Goal: Information Seeking & Learning: Learn about a topic

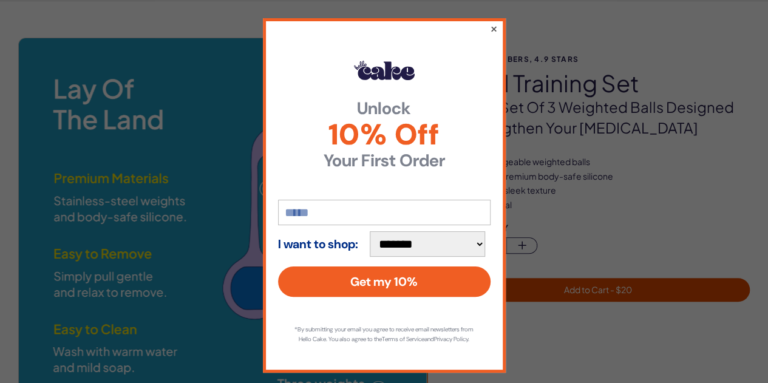
click at [489, 30] on button "×" at bounding box center [493, 28] width 8 height 15
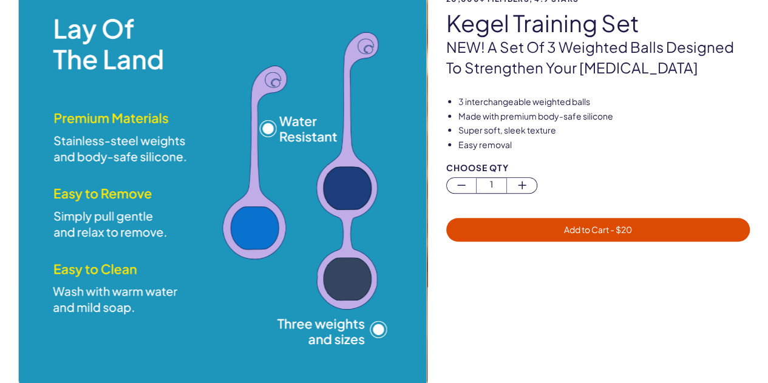
scroll to position [117, 0]
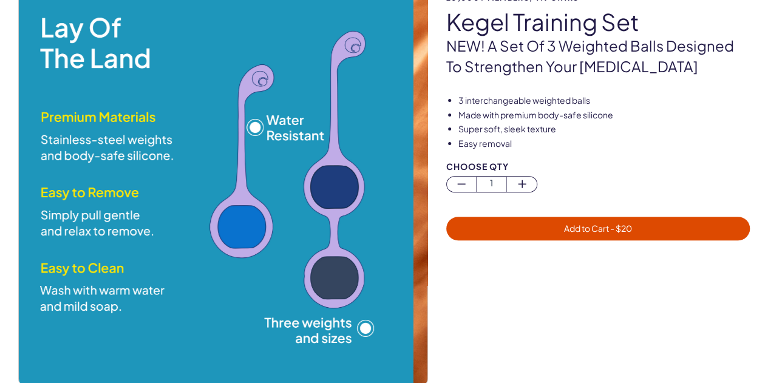
click at [186, 216] on img at bounding box center [209, 181] width 409 height 409
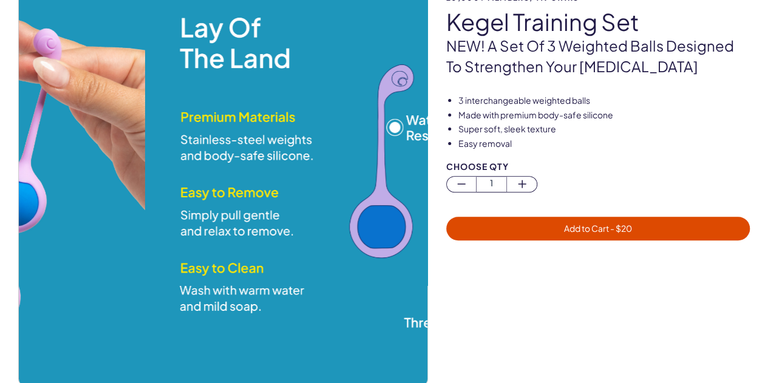
click at [377, 210] on img at bounding box center [349, 181] width 409 height 409
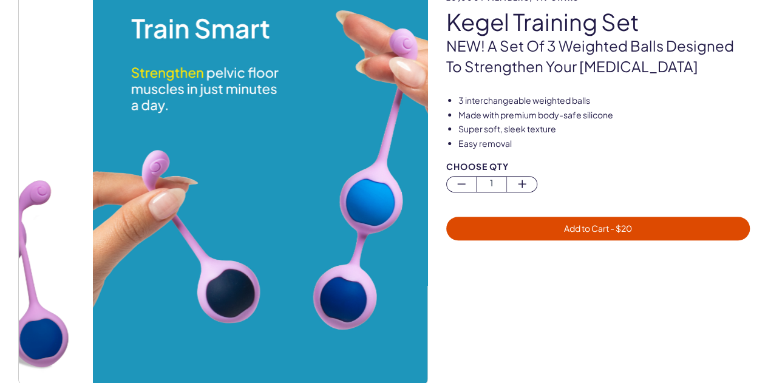
click at [327, 193] on img at bounding box center [296, 181] width 409 height 409
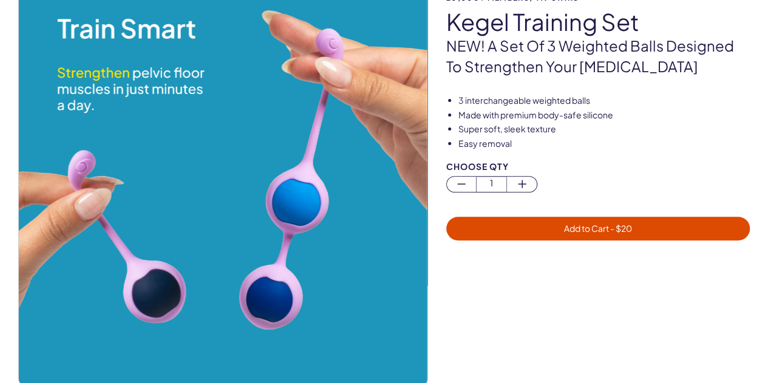
click at [239, 210] on img at bounding box center [223, 181] width 409 height 409
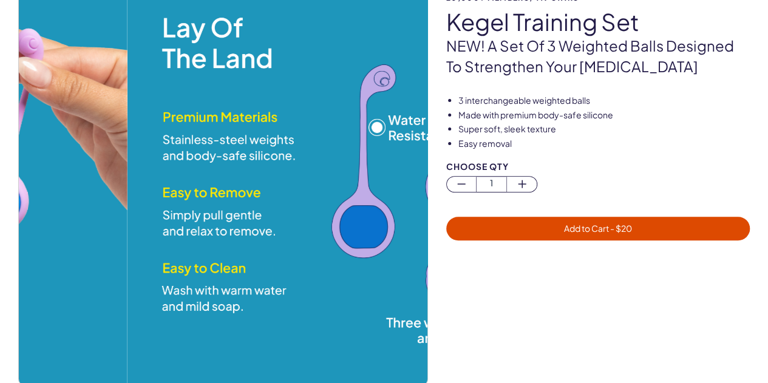
click at [309, 192] on img at bounding box center [331, 181] width 409 height 409
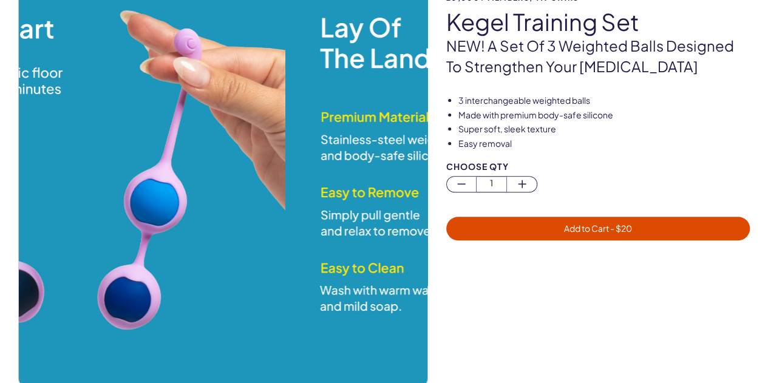
click at [412, 166] on img at bounding box center [489, 181] width 409 height 409
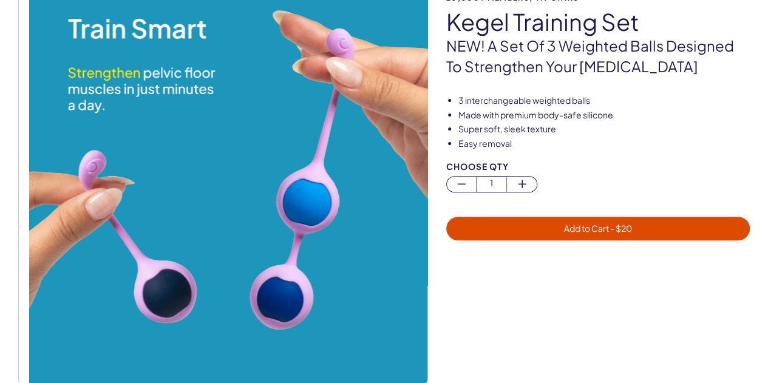
click at [465, 177] on div "20,000+ members, 4.9 stars Kegel Training Set NEW! A set of 3 weighted balls de…" at bounding box center [384, 193] width 732 height 435
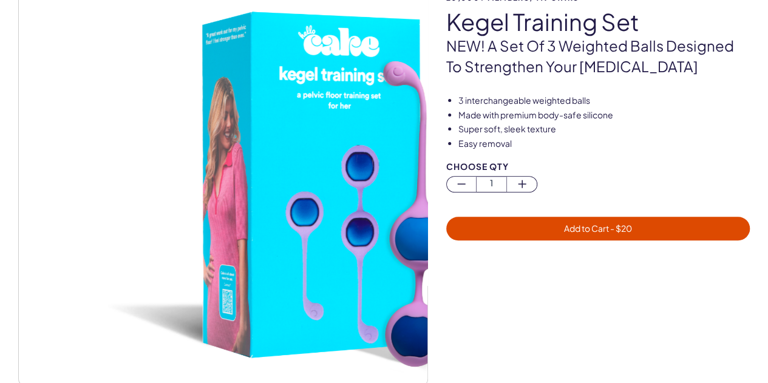
click at [372, 180] on img at bounding box center [312, 181] width 409 height 409
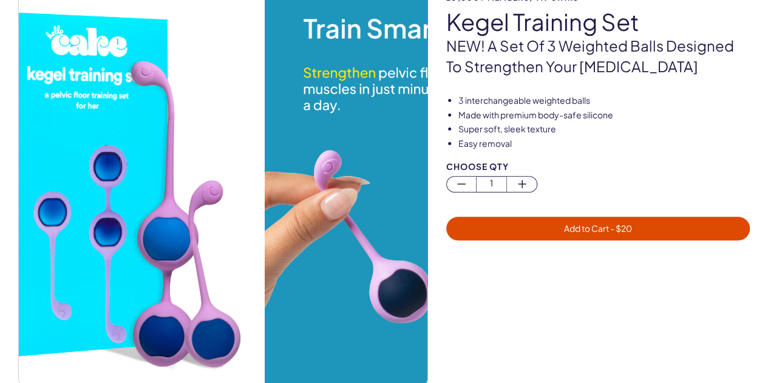
click at [51, 206] on img at bounding box center [60, 181] width 409 height 409
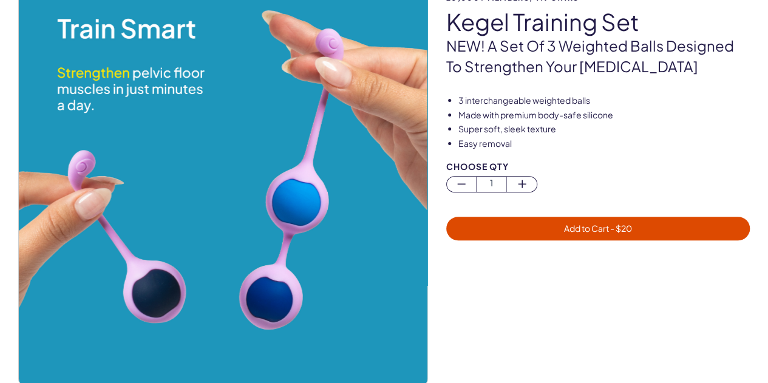
click at [22, 230] on img at bounding box center [223, 181] width 409 height 409
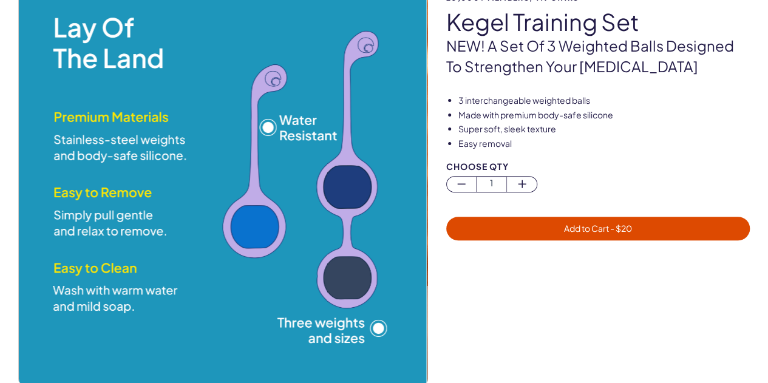
click at [67, 248] on img at bounding box center [222, 181] width 409 height 409
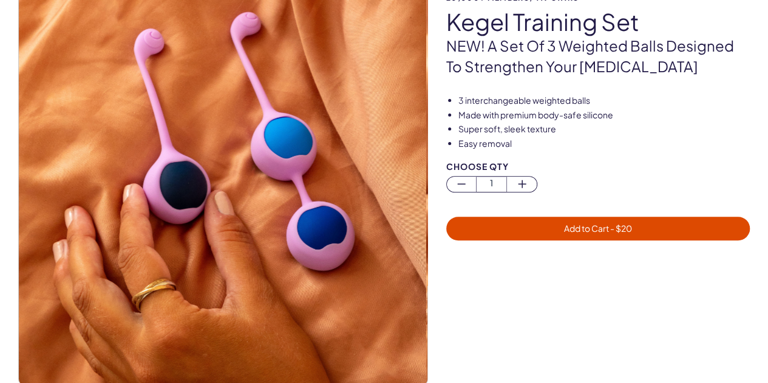
click at [2, 251] on div "20,000+ members, 4.9 stars Kegel Training Set NEW! A set of 3 weighted balls de…" at bounding box center [384, 193] width 768 height 435
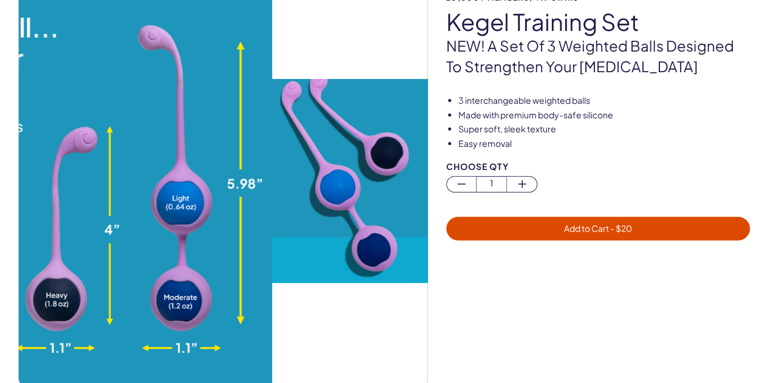
click at [115, 159] on img at bounding box center [67, 181] width 409 height 409
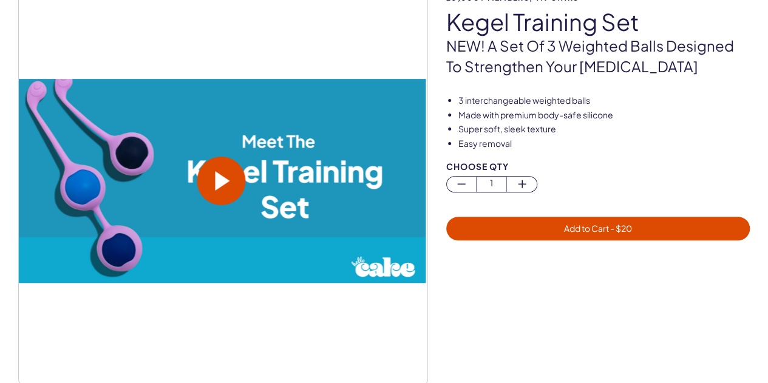
drag, startPoint x: 204, startPoint y: 176, endPoint x: 391, endPoint y: 170, distance: 187.2
click at [391, 170] on video at bounding box center [221, 181] width 409 height 204
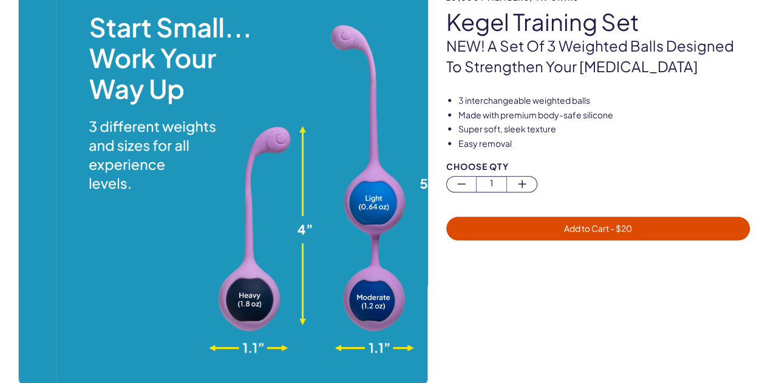
click at [400, 169] on img at bounding box center [260, 181] width 409 height 409
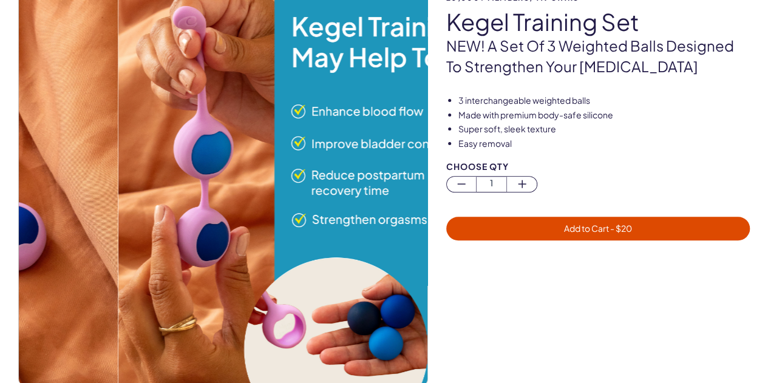
click at [455, 180] on div "20,000+ members, 4.9 stars Kegel Training Set NEW! A set of 3 weighted balls de…" at bounding box center [384, 193] width 732 height 435
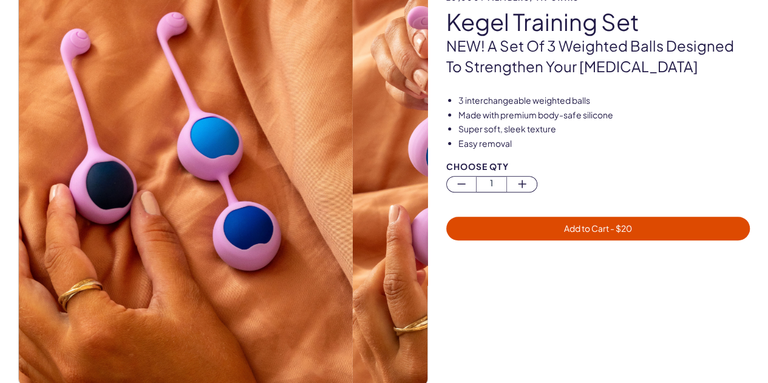
click at [98, 172] on img at bounding box center [148, 181] width 409 height 409
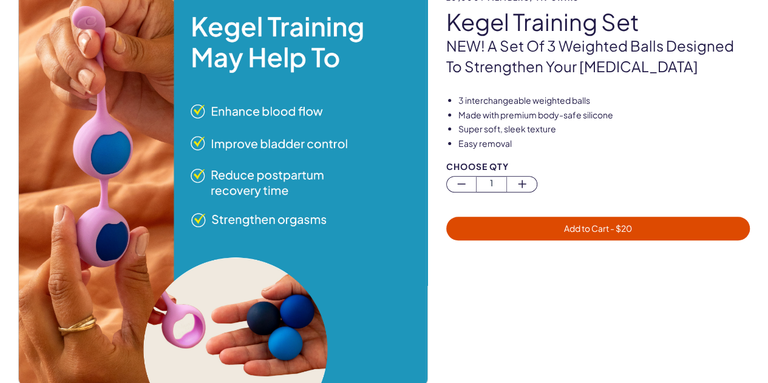
click at [163, 206] on img at bounding box center [222, 181] width 409 height 409
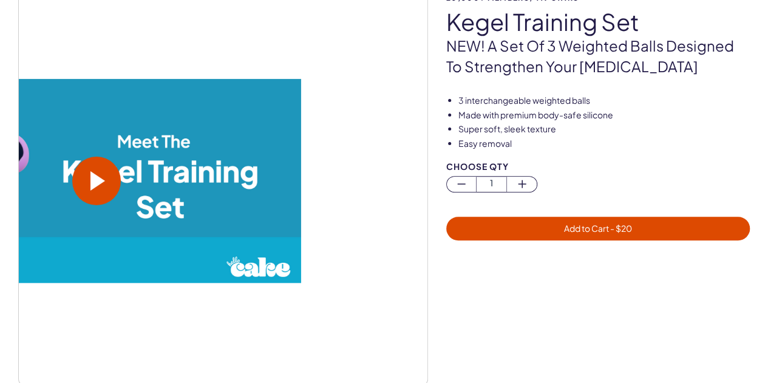
drag, startPoint x: 359, startPoint y: 195, endPoint x: 371, endPoint y: 213, distance: 21.9
click at [301, 216] on video at bounding box center [97, 181] width 409 height 204
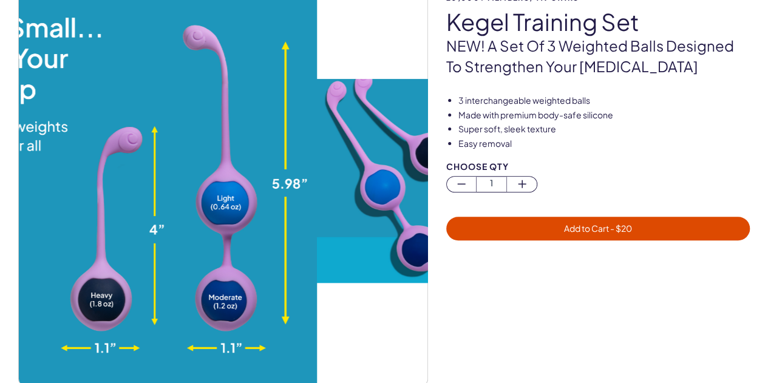
drag, startPoint x: 265, startPoint y: 234, endPoint x: 516, endPoint y: 217, distance: 252.0
click at [511, 216] on div "20,000+ members, 4.9 stars Kegel Training Set NEW! A set of 3 weighted balls de…" at bounding box center [384, 193] width 732 height 435
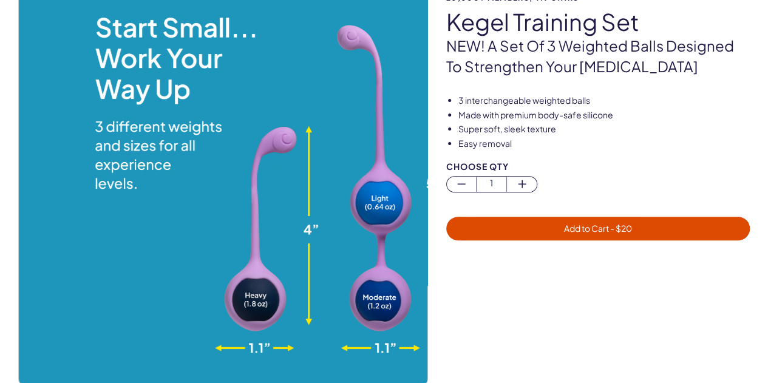
click at [485, 204] on div "20,000+ members, 4.9 stars Kegel Training Set NEW! A set of 3 weighted balls de…" at bounding box center [384, 193] width 732 height 435
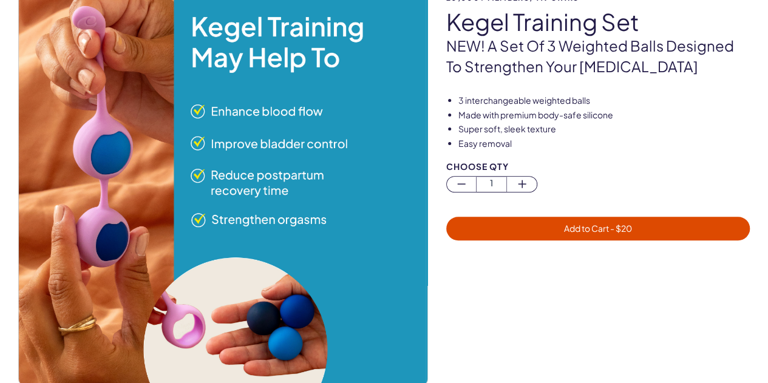
click at [524, 211] on div "20,000+ members, 4.9 stars Kegel Training Set NEW! A set of 3 weighted balls de…" at bounding box center [384, 193] width 732 height 435
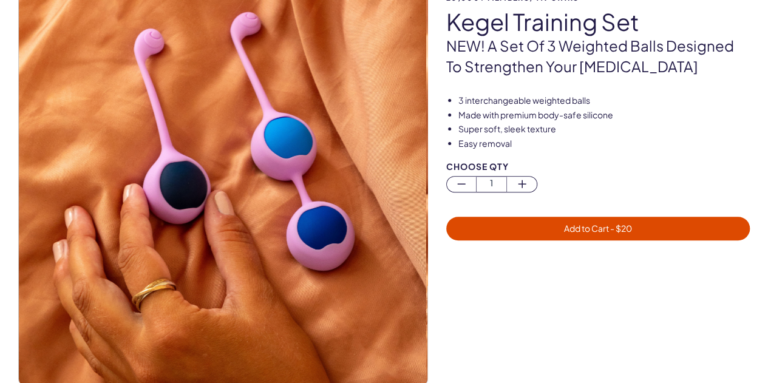
click at [573, 223] on div "20,000+ members, 4.9 stars Kegel Training Set NEW! A set of 3 weighted balls de…" at bounding box center [384, 193] width 732 height 435
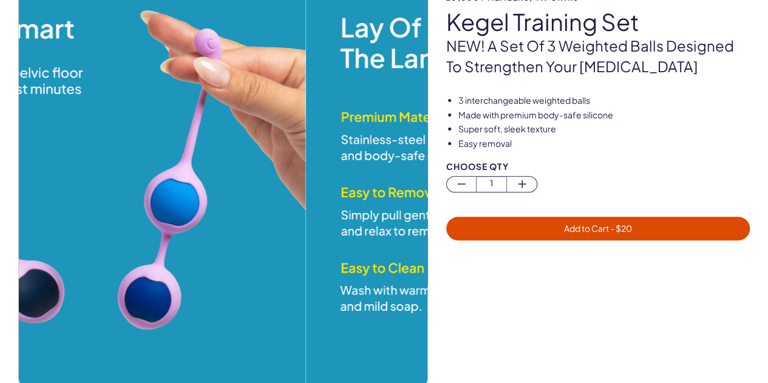
click at [516, 243] on div "20,000+ members, 4.9 stars Kegel Training Set NEW! A set of 3 weighted balls de…" at bounding box center [384, 193] width 732 height 435
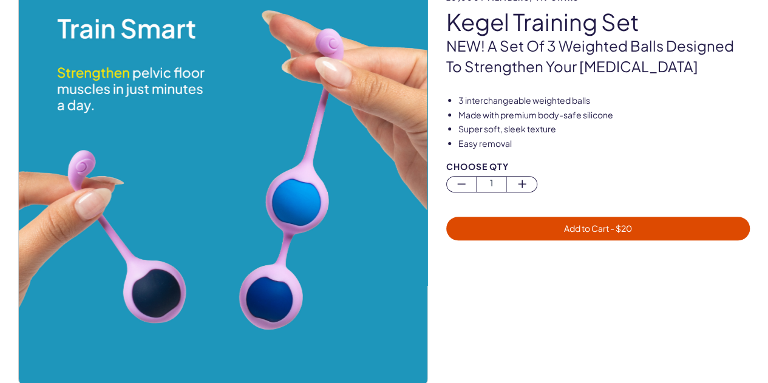
click at [545, 230] on div "20,000+ members, 4.9 stars Kegel Training Set NEW! A set of 3 weighted balls de…" at bounding box center [384, 193] width 732 height 435
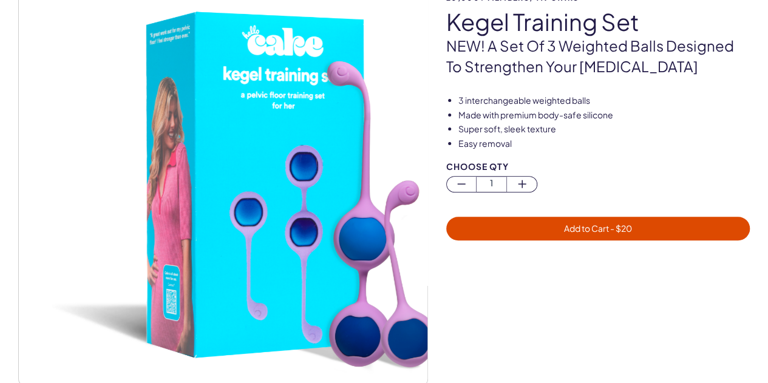
click at [542, 223] on div "20,000+ members, 4.9 stars Kegel Training Set NEW! A set of 3 weighted balls de…" at bounding box center [384, 193] width 732 height 435
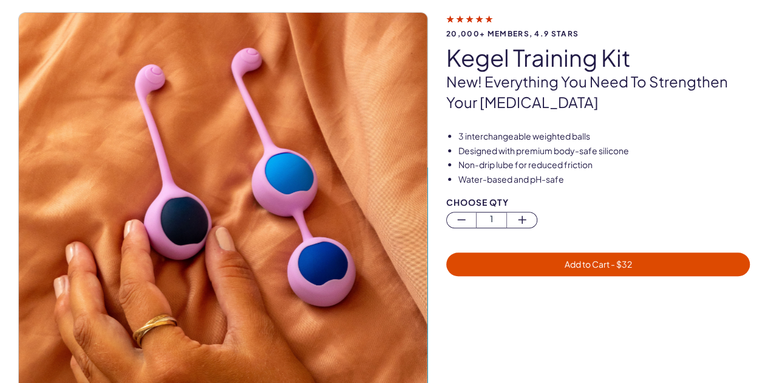
scroll to position [107, 0]
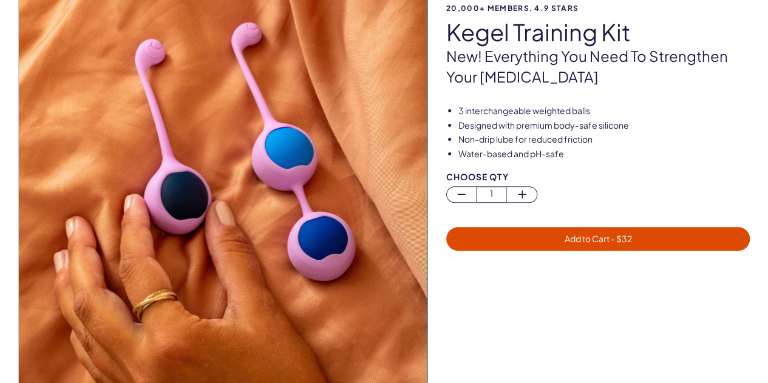
click at [47, 231] on img at bounding box center [223, 191] width 409 height 409
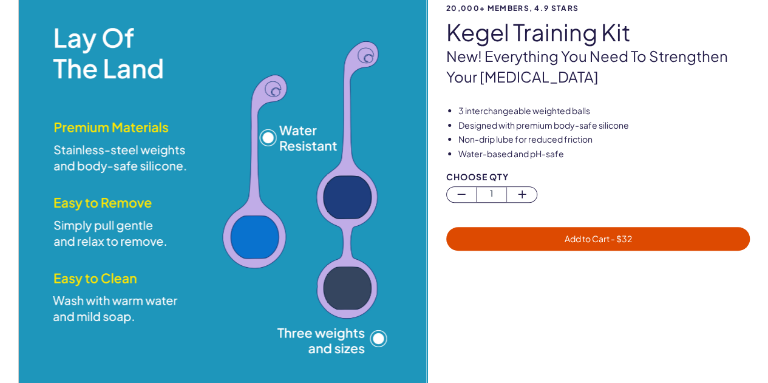
click at [75, 262] on img at bounding box center [222, 191] width 409 height 409
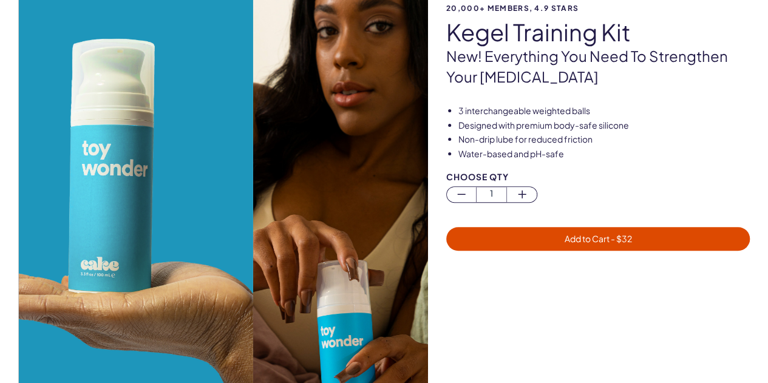
click at [101, 263] on img at bounding box center [49, 191] width 409 height 409
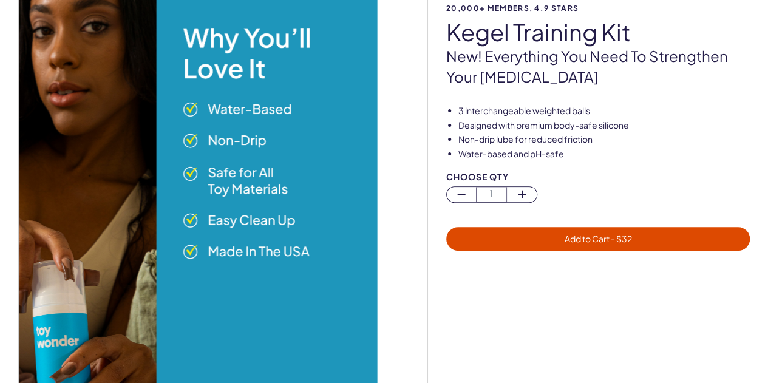
click at [97, 226] on img at bounding box center [173, 191] width 409 height 409
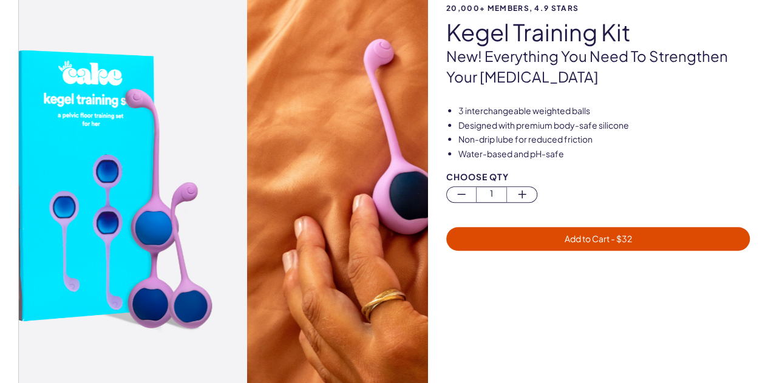
click at [115, 151] on img at bounding box center [42, 191] width 409 height 409
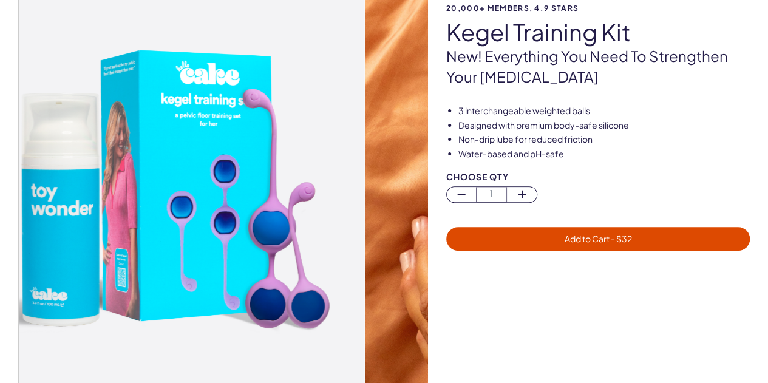
click at [0, 178] on div "20,000+ members, 4.9 stars Kegel Training Kit New! Everything you need to stren…" at bounding box center [384, 204] width 768 height 435
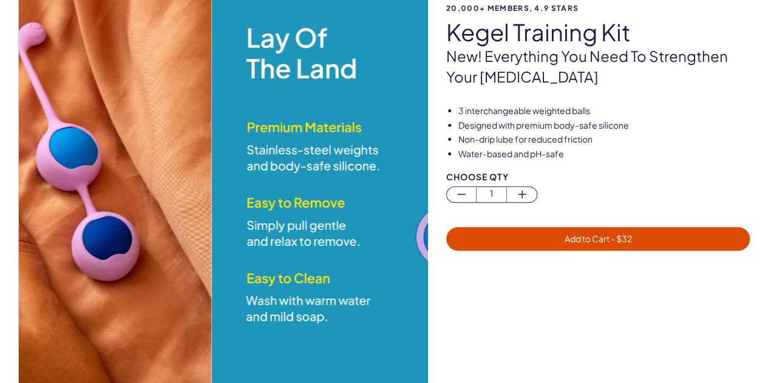
click at [0, 144] on div "20,000+ members, 4.9 stars Kegel Training Kit New! Everything you need to stren…" at bounding box center [384, 204] width 768 height 435
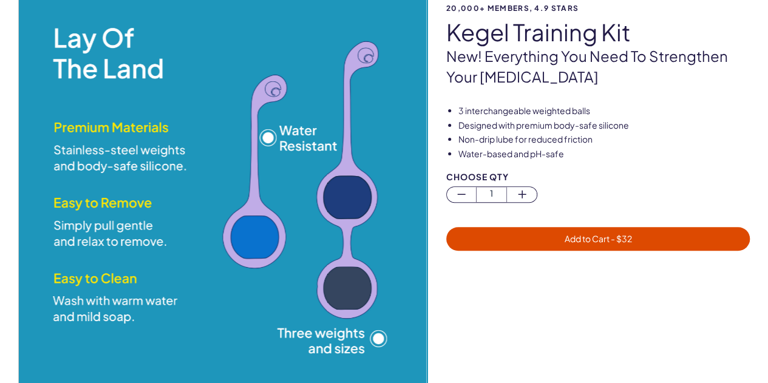
click at [10, 157] on div "20,000+ members, 4.9 stars Kegel Training Kit New! Everything you need to stren…" at bounding box center [384, 204] width 768 height 435
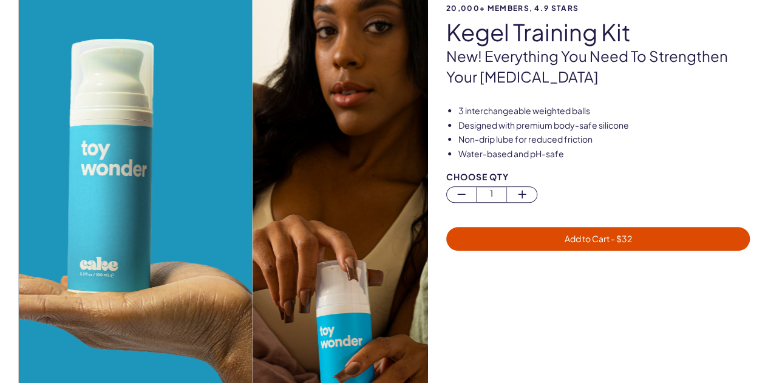
click at [49, 165] on img at bounding box center [48, 191] width 409 height 409
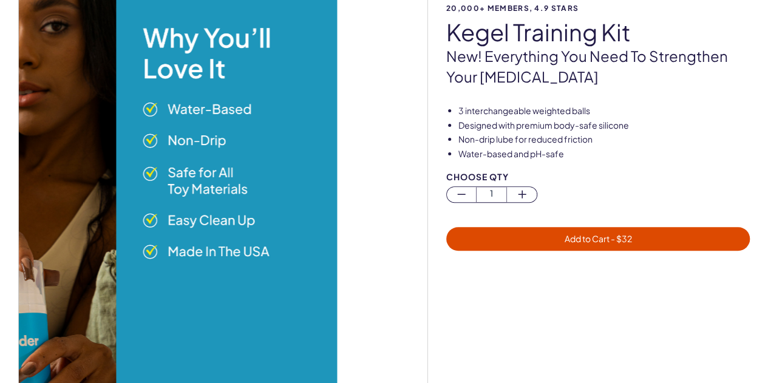
click at [53, 193] on img at bounding box center [133, 191] width 409 height 409
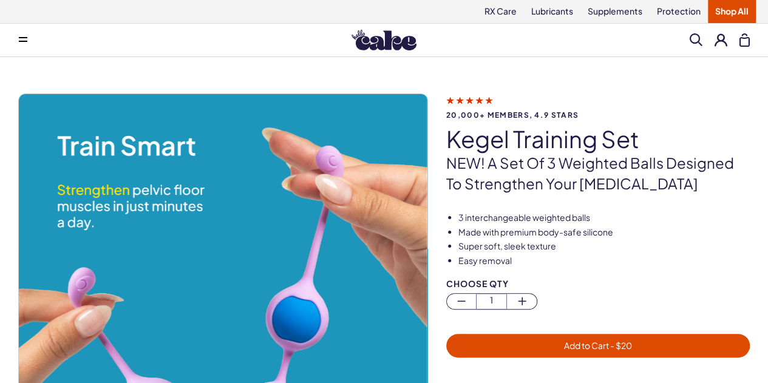
click at [697, 35] on span at bounding box center [696, 39] width 13 height 13
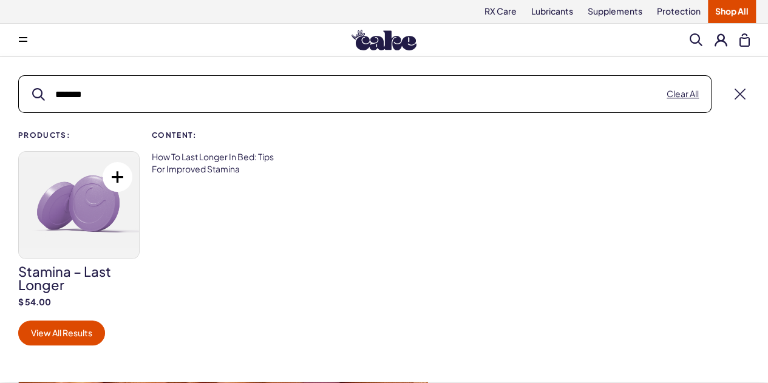
type input "*******"
click at [98, 213] on img at bounding box center [79, 205] width 120 height 107
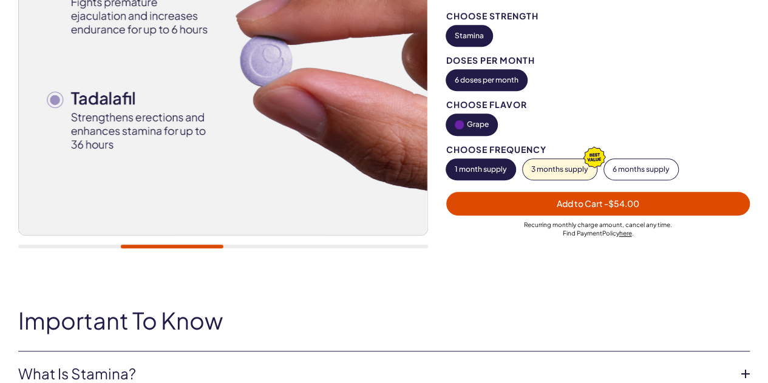
scroll to position [170, 0]
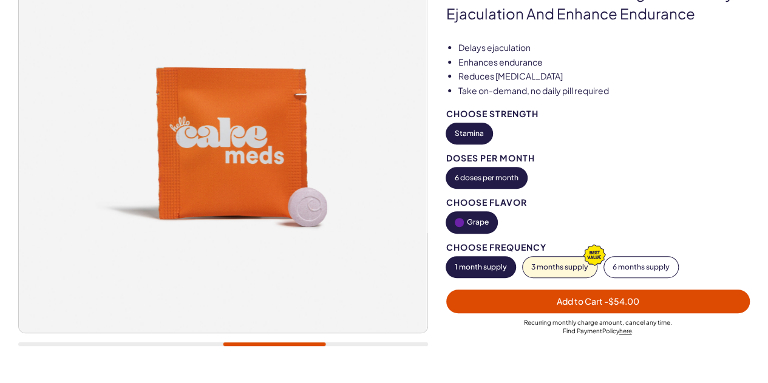
click at [444, 233] on div "20,000+ members, 4.9 stars Stamina – Last Longer A dual-action formula designed…" at bounding box center [384, 150] width 732 height 455
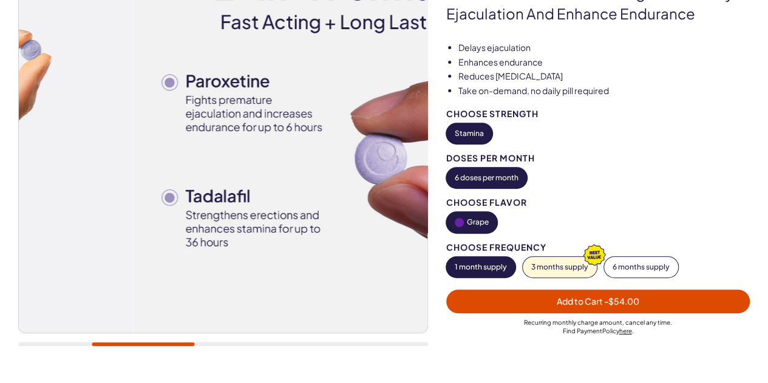
click at [498, 215] on div "20,000+ members, 4.9 stars Stamina – Last Longer A dual-action formula designed…" at bounding box center [384, 150] width 732 height 455
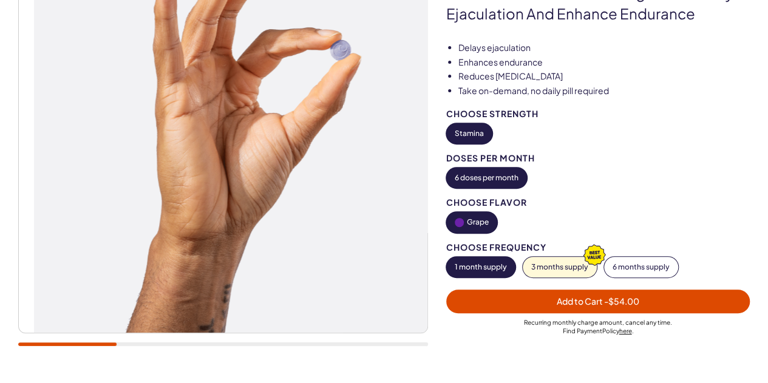
click at [405, 211] on img at bounding box center [238, 128] width 409 height 409
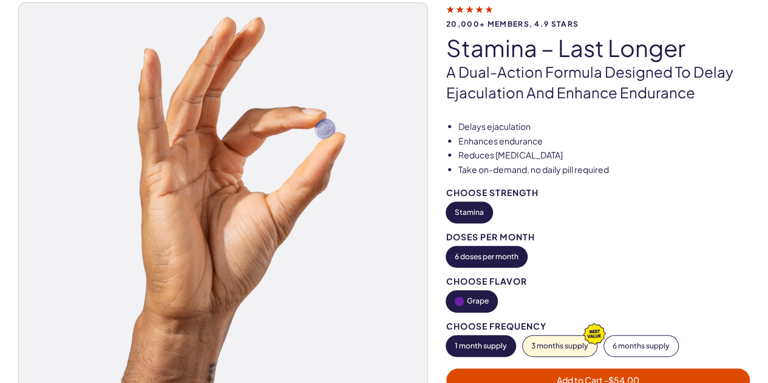
scroll to position [91, 0]
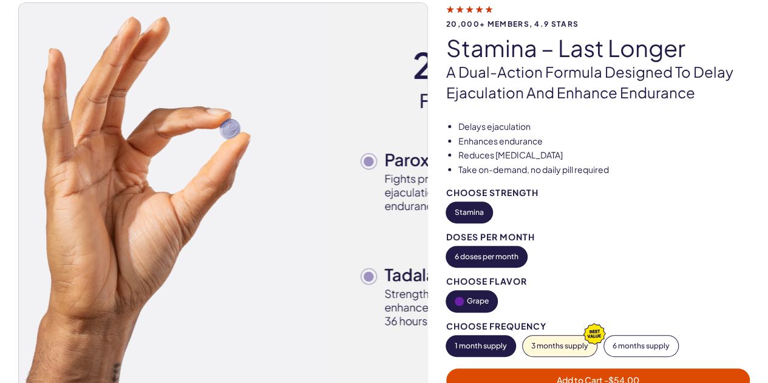
click at [142, 225] on img at bounding box center [127, 207] width 409 height 409
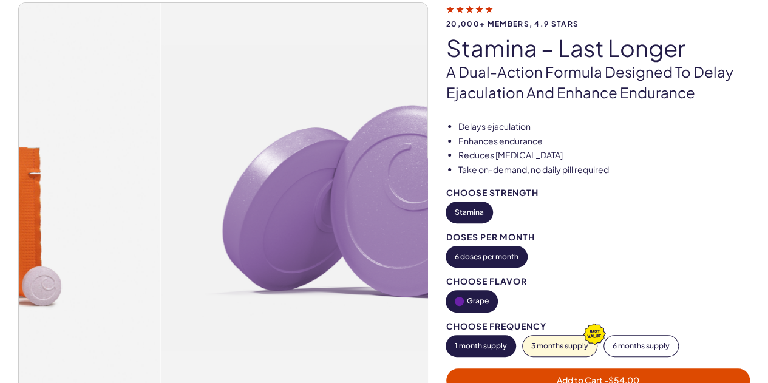
click at [0, 229] on div "20,000+ members, 4.9 stars Stamina – Last Longer A dual-action formula designed…" at bounding box center [384, 229] width 768 height 455
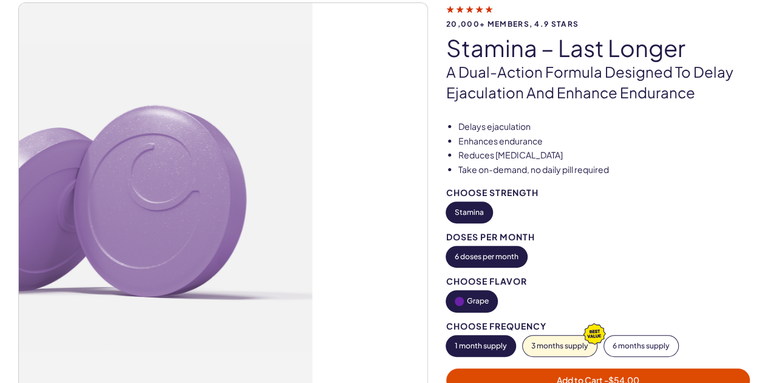
click at [0, 227] on div "20,000+ members, 4.9 stars Stamina – Last Longer A dual-action formula designed…" at bounding box center [384, 229] width 768 height 455
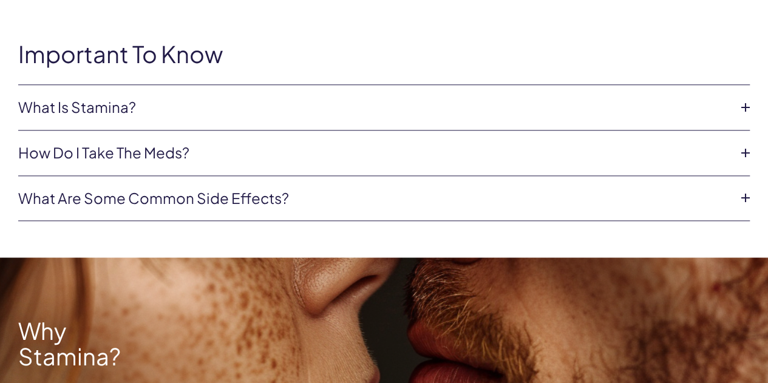
scroll to position [534, 0]
click at [570, 100] on link "What Is Stamina?" at bounding box center [374, 107] width 712 height 21
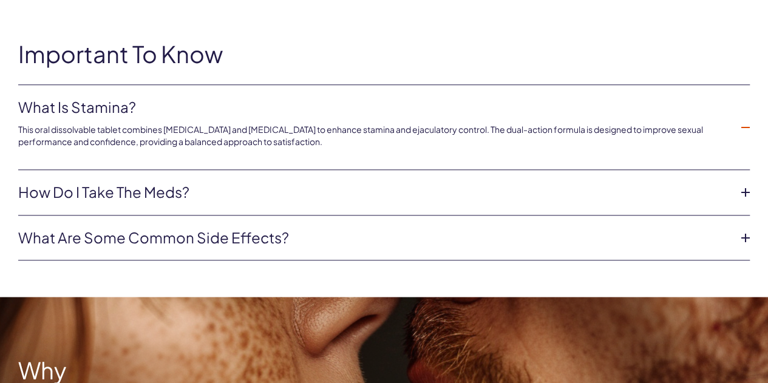
click at [570, 100] on link "What Is Stamina?" at bounding box center [374, 107] width 712 height 21
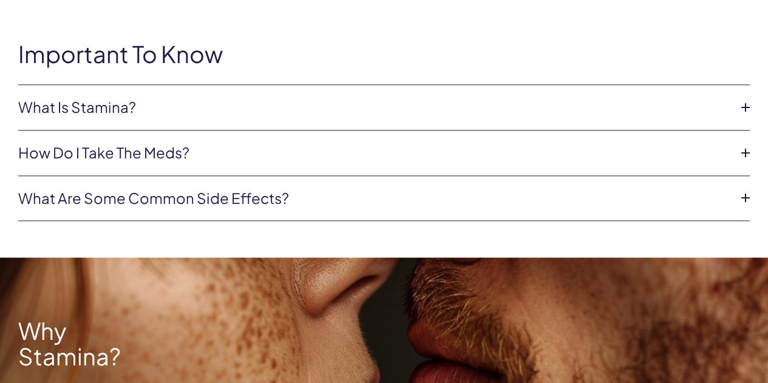
click at [574, 143] on link "How do I take the Meds?" at bounding box center [374, 153] width 712 height 21
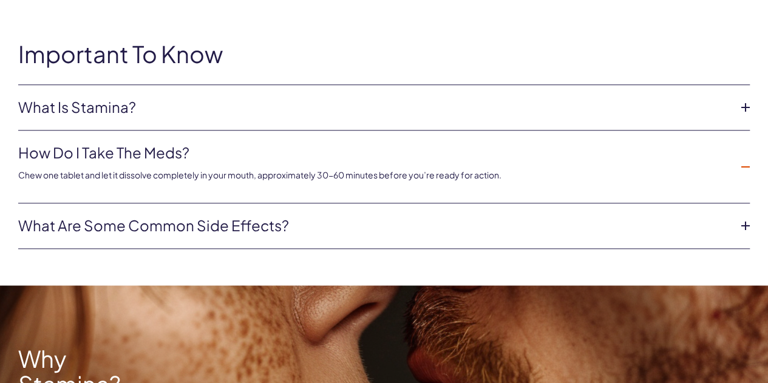
click at [618, 222] on link "What are some common side effects?" at bounding box center [374, 226] width 712 height 21
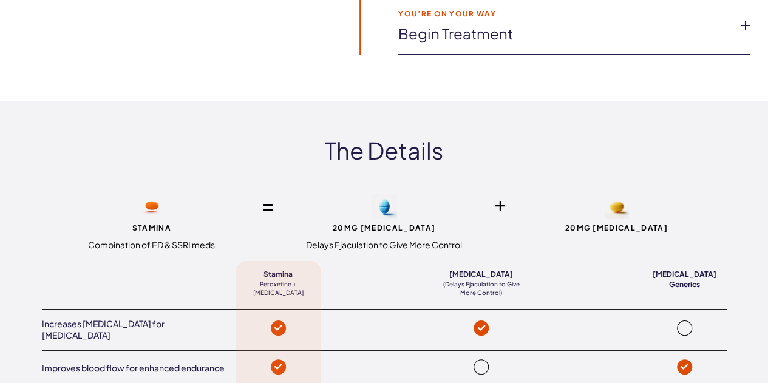
scroll to position [2284, 0]
